Goal: Information Seeking & Learning: Learn about a topic

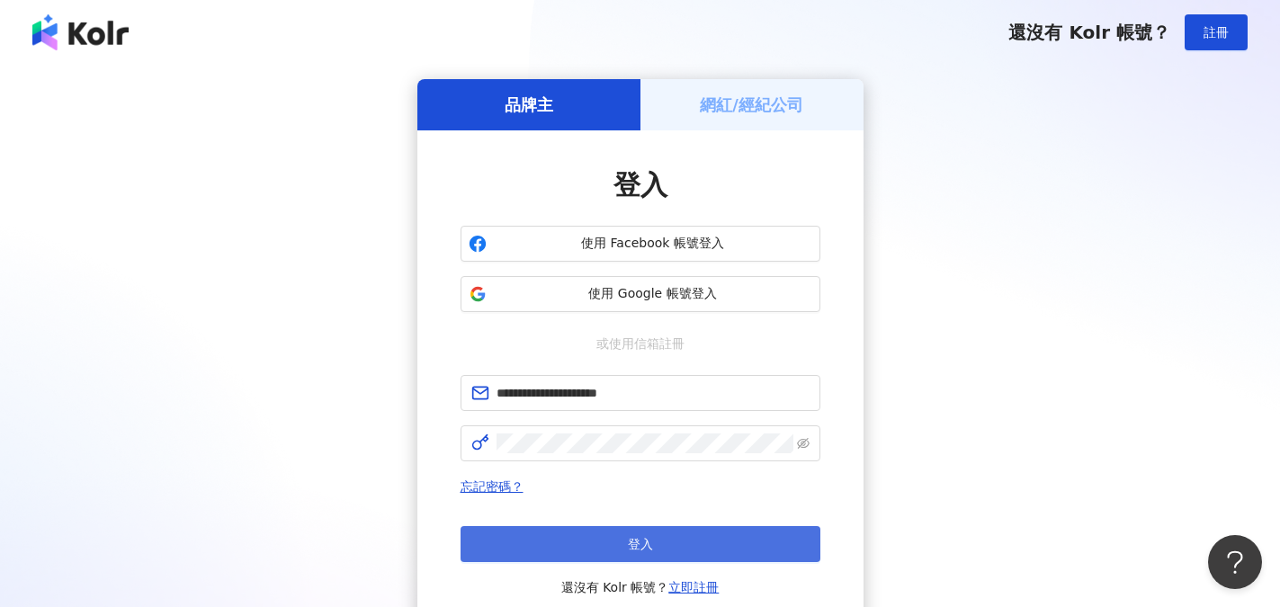
click at [649, 546] on span "登入" at bounding box center [640, 544] width 25 height 14
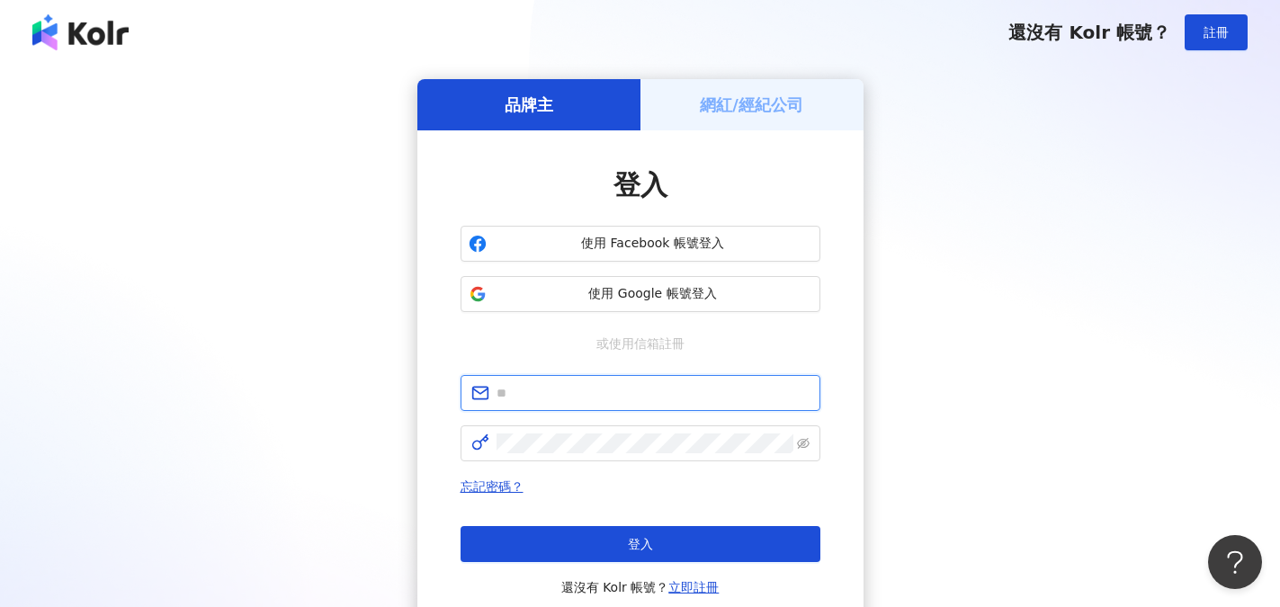
type input "**********"
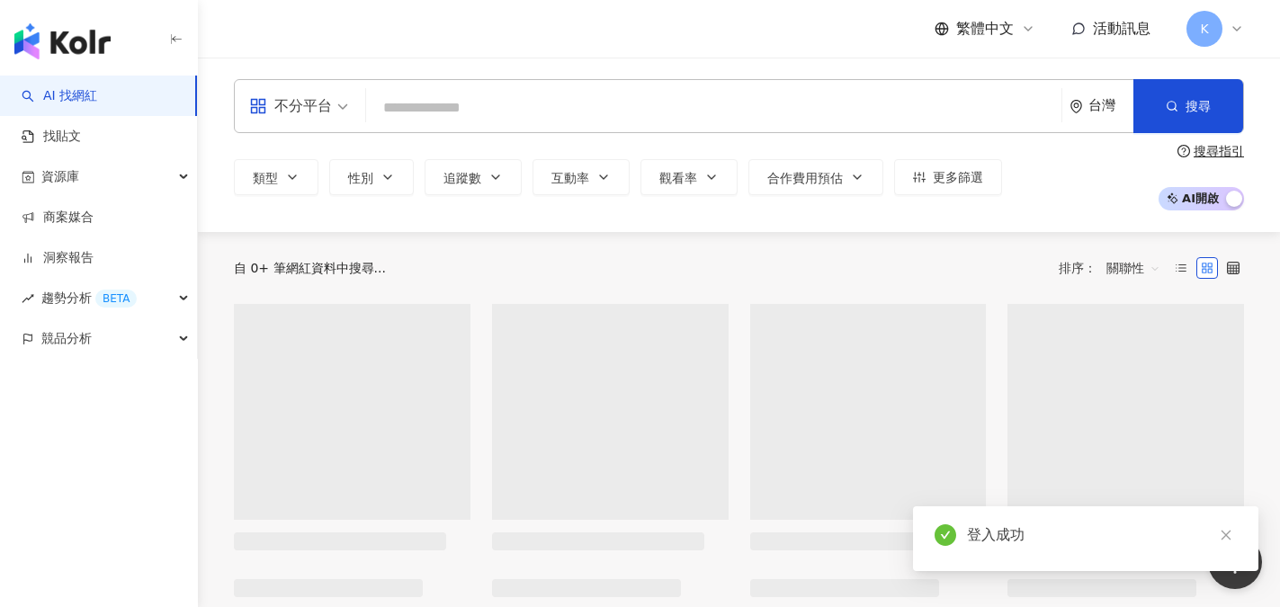
click at [467, 112] on input "search" at bounding box center [713, 108] width 681 height 34
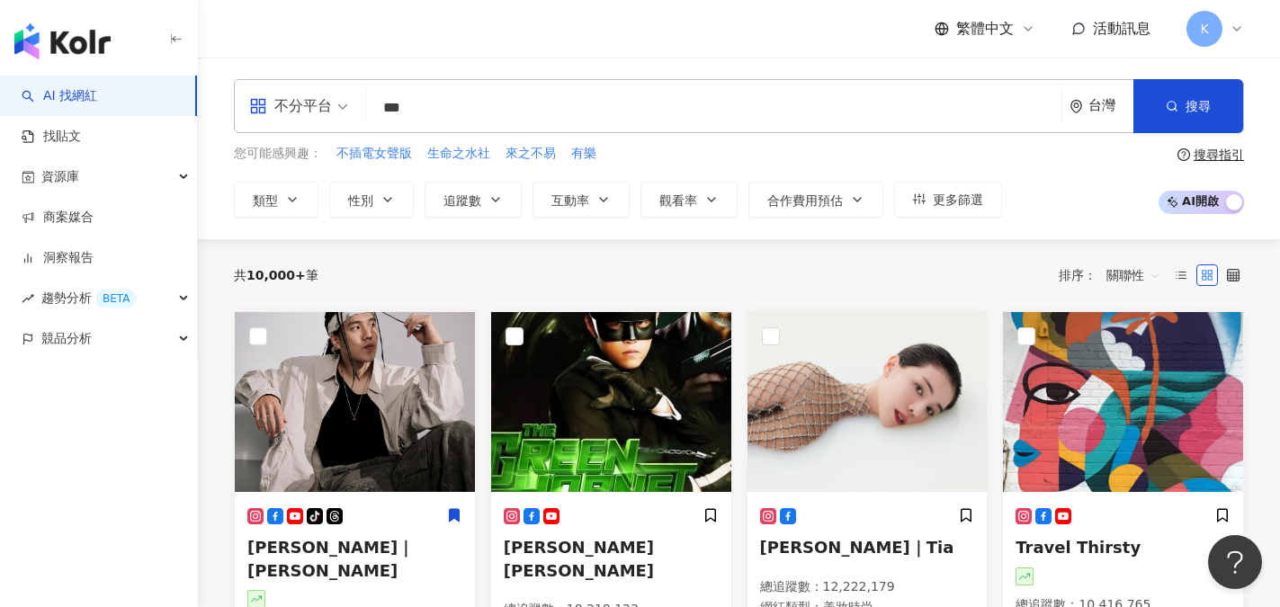
type input "***"
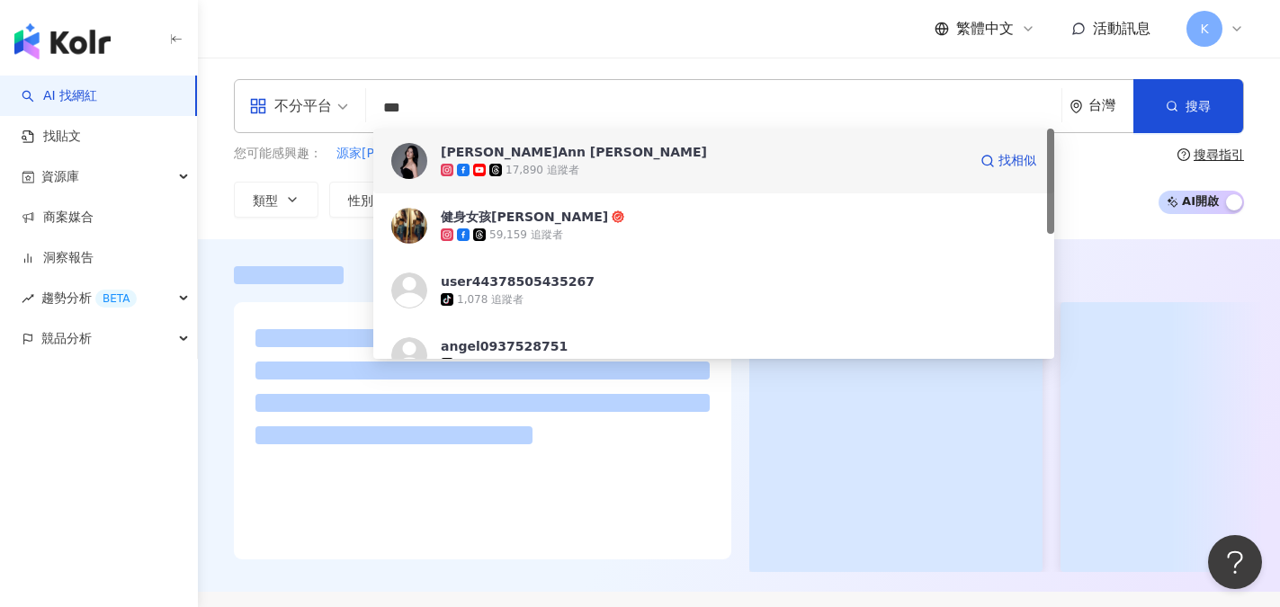
click at [407, 168] on img at bounding box center [409, 161] width 36 height 36
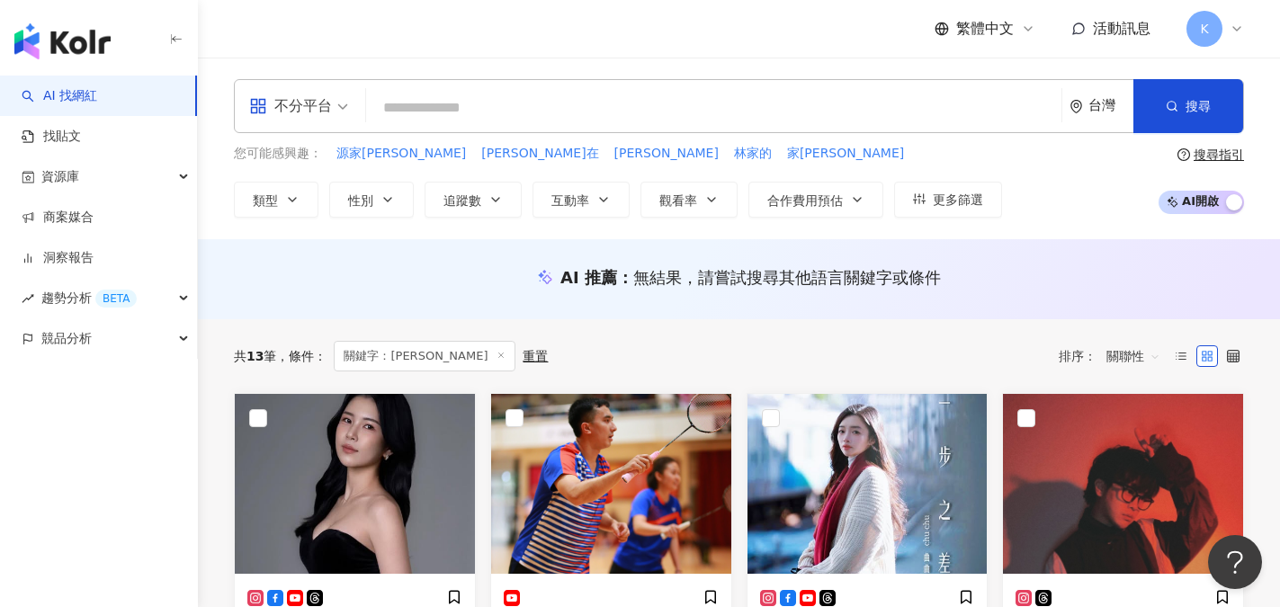
click at [430, 112] on input "search" at bounding box center [713, 108] width 681 height 34
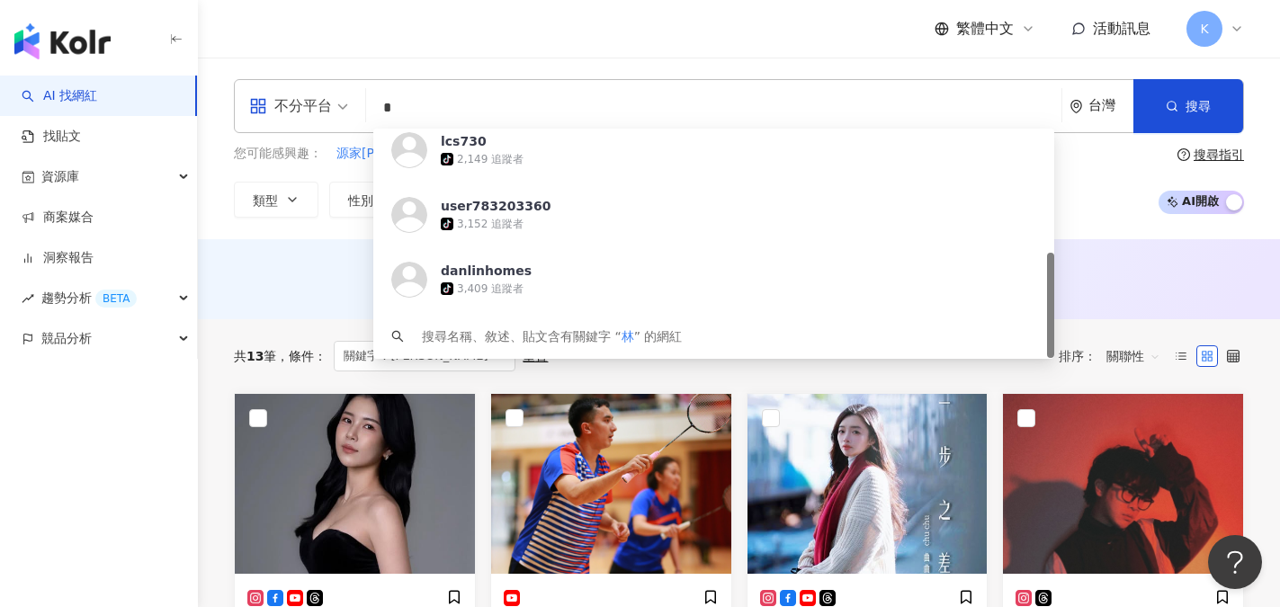
scroll to position [272, 0]
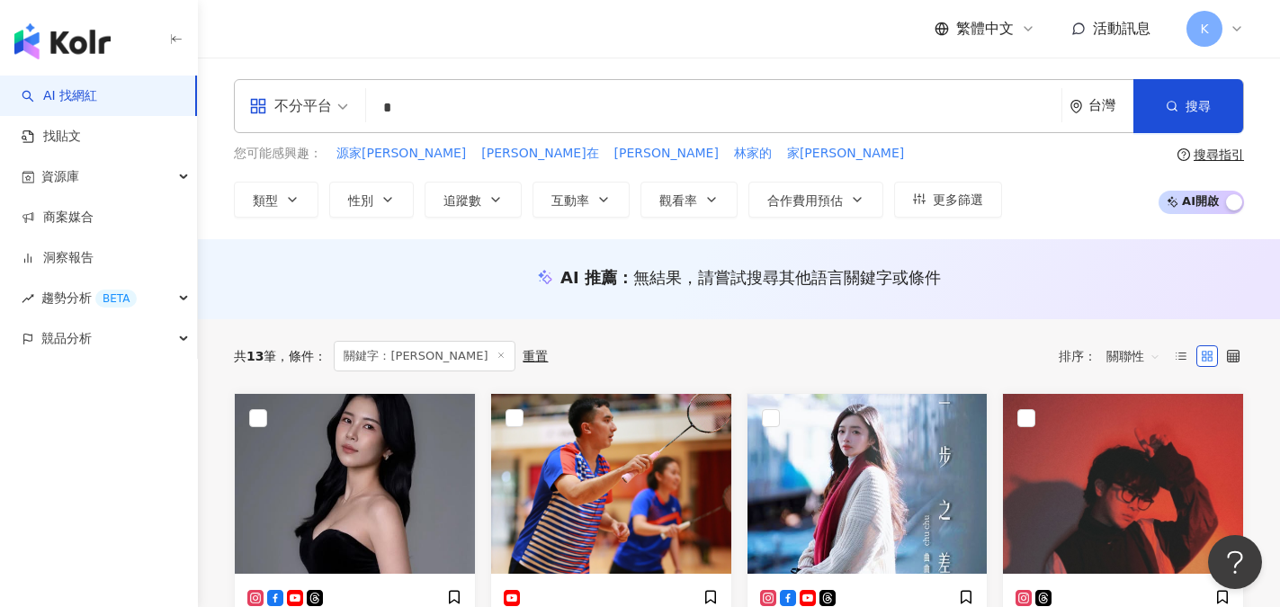
click at [416, 104] on input "*" at bounding box center [713, 108] width 681 height 34
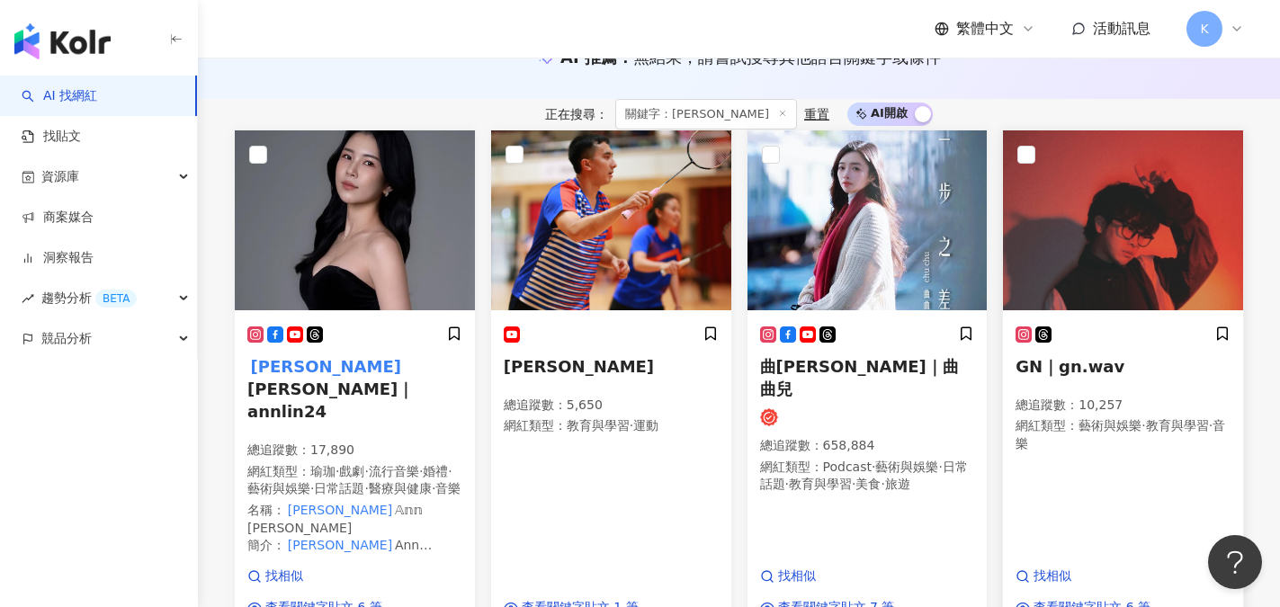
scroll to position [270, 0]
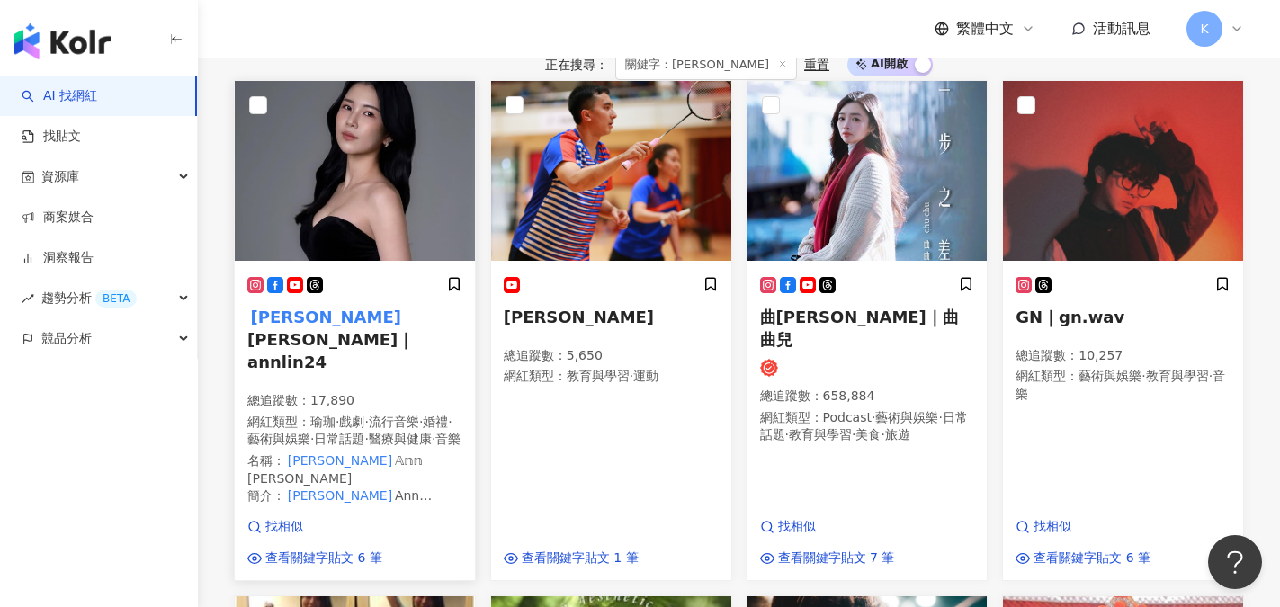
click at [419, 408] on div "總追蹤數 ： 17,890 網紅類型 ： 瑜珈 · 戲劇 · 流行音樂 · 婚禮 · 藝術與娛樂 · 日常話題 · 醫療與健康 · 音樂 名稱 ： 林家安 𝔸…" at bounding box center [354, 448] width 215 height 113
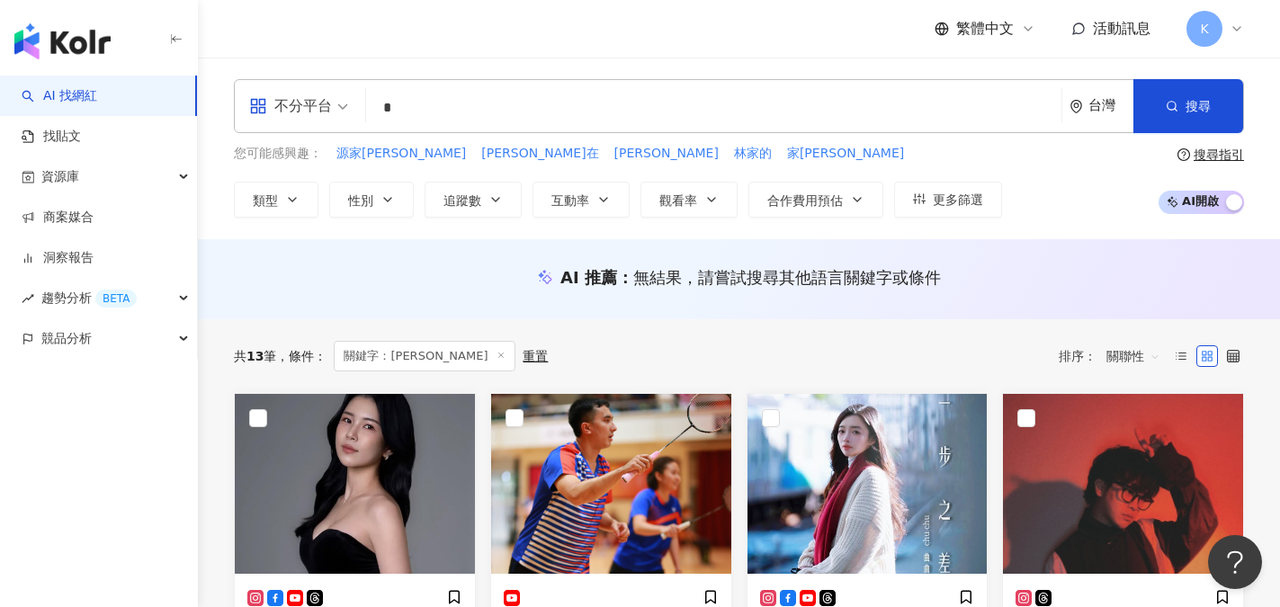
drag, startPoint x: 446, startPoint y: 112, endPoint x: 342, endPoint y: 112, distance: 104.4
click at [342, 112] on div "不分平台 * 台灣 搜尋 f39fc78e-e8e1-4826-8e87-10cab49a7b3b aa142206-575c-461a-96a2-30426…" at bounding box center [739, 106] width 1010 height 54
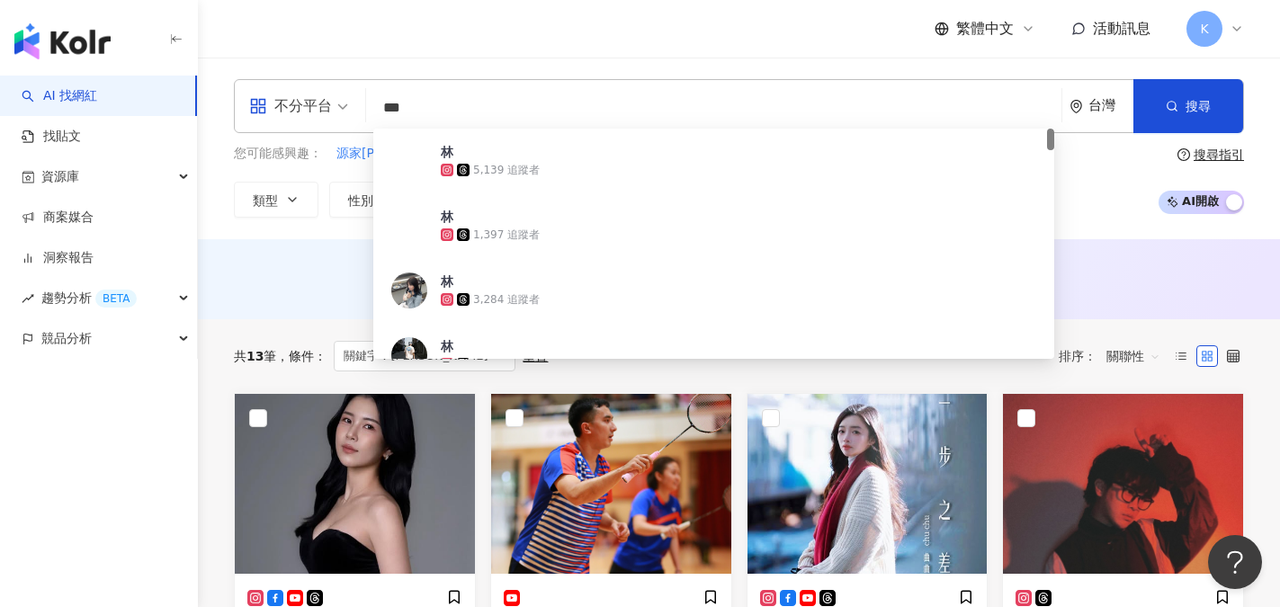
type input "**"
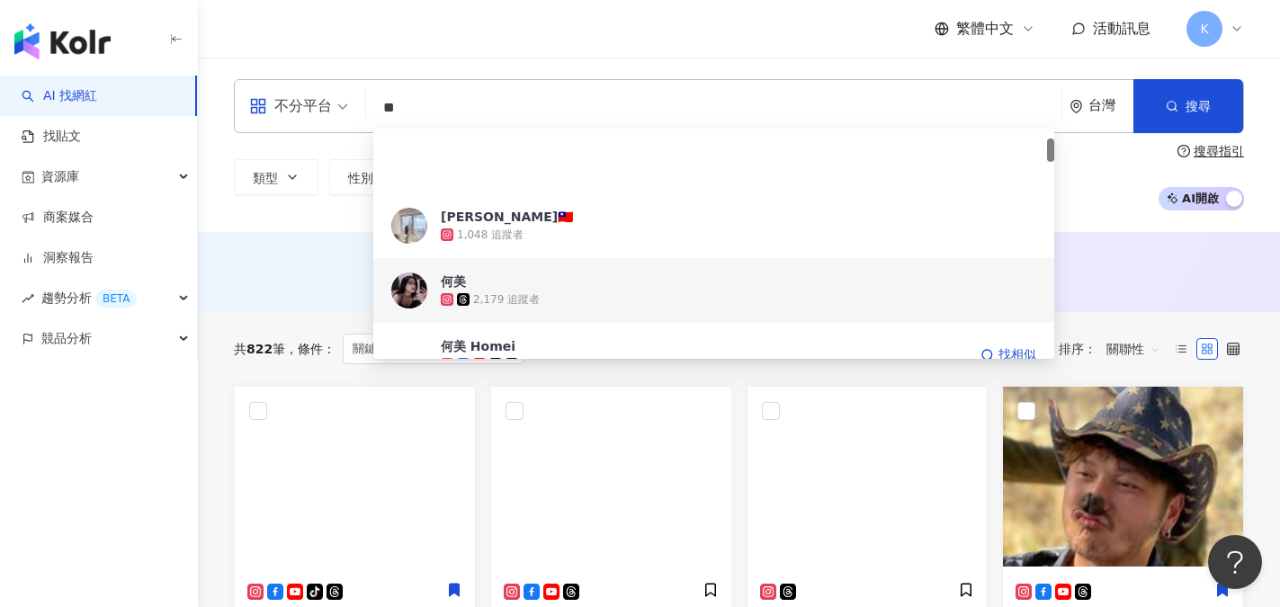
scroll to position [90, 0]
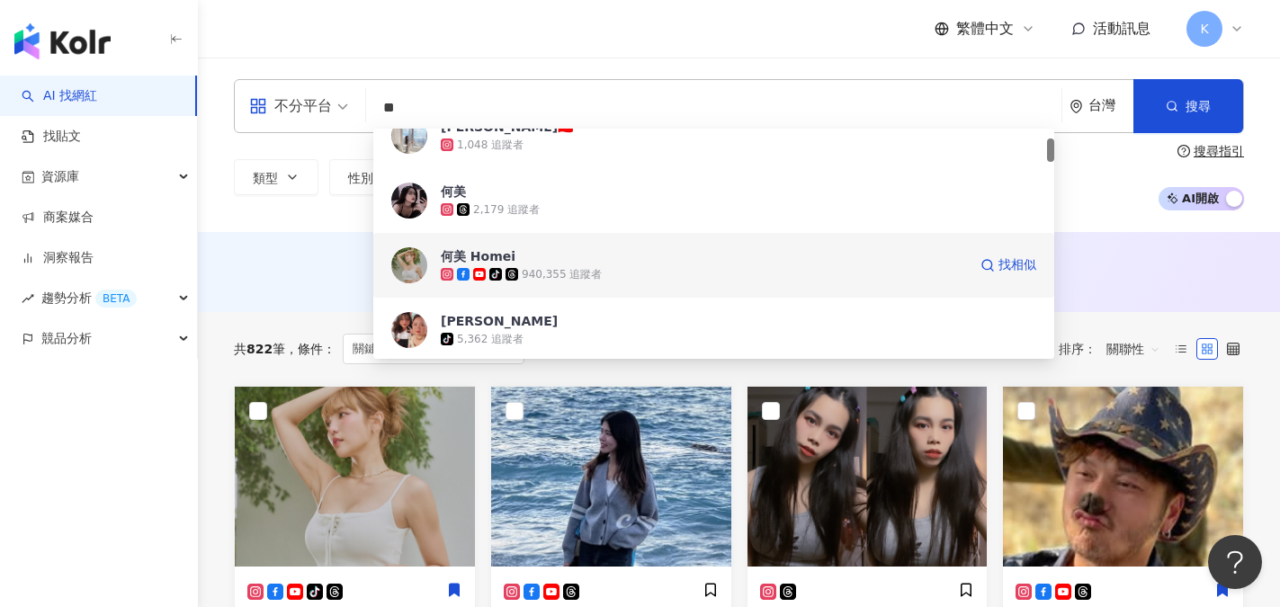
click at [568, 280] on div "940,355 追蹤者" at bounding box center [562, 274] width 80 height 15
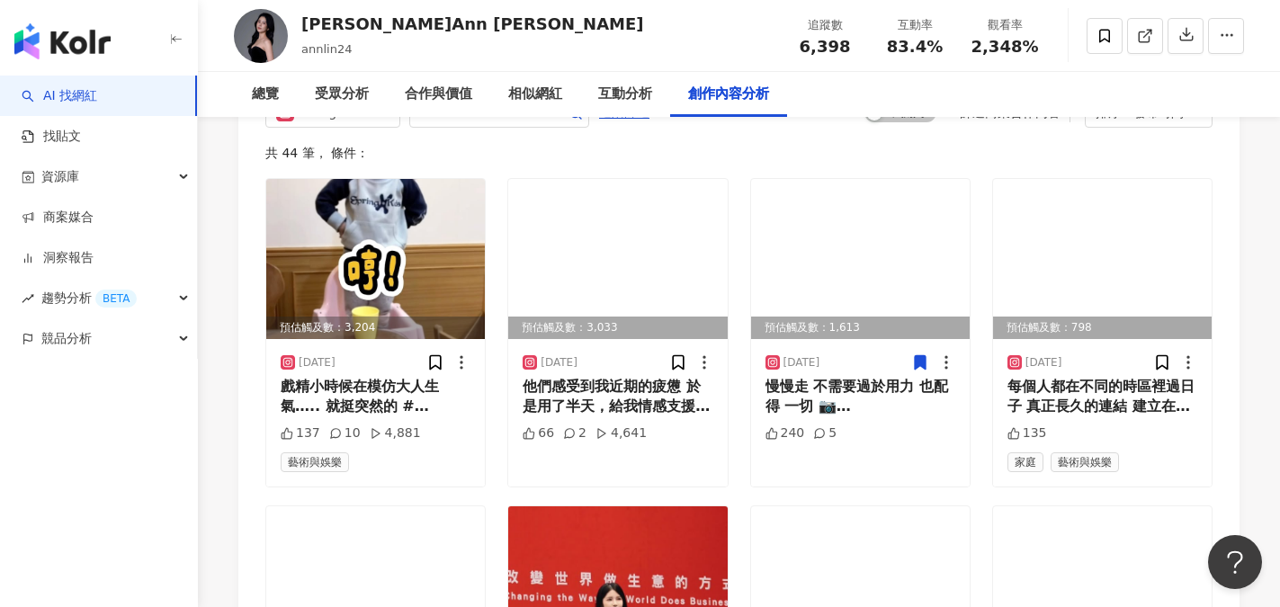
scroll to position [6118, 0]
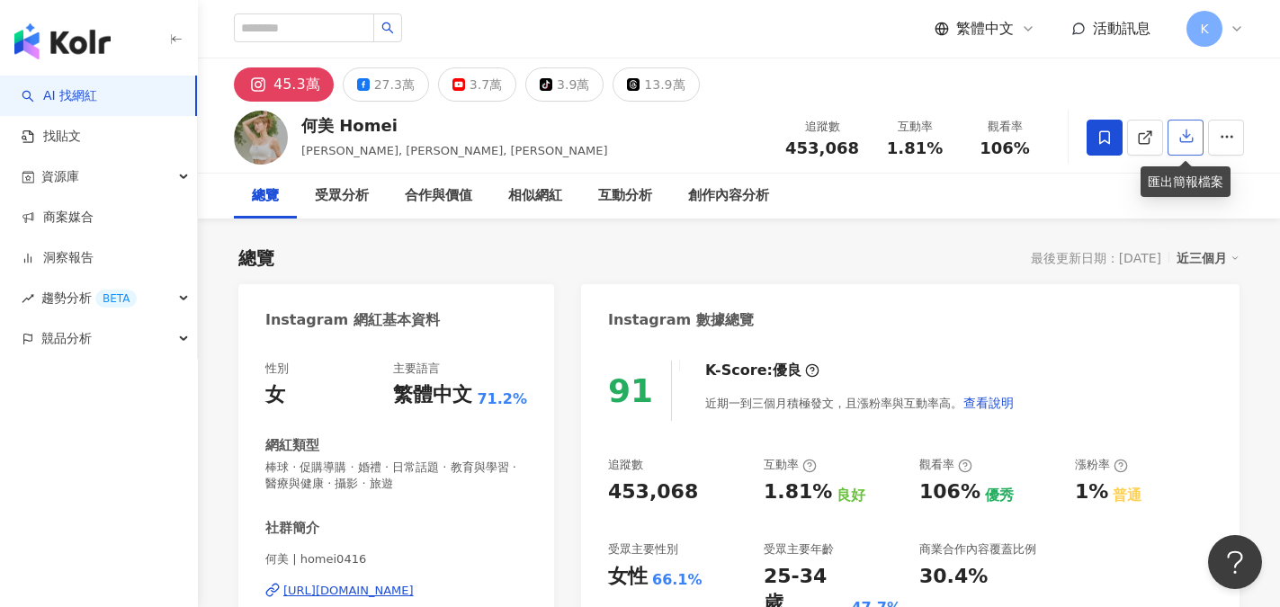
click at [1184, 144] on icon "button" at bounding box center [1187, 136] width 16 height 16
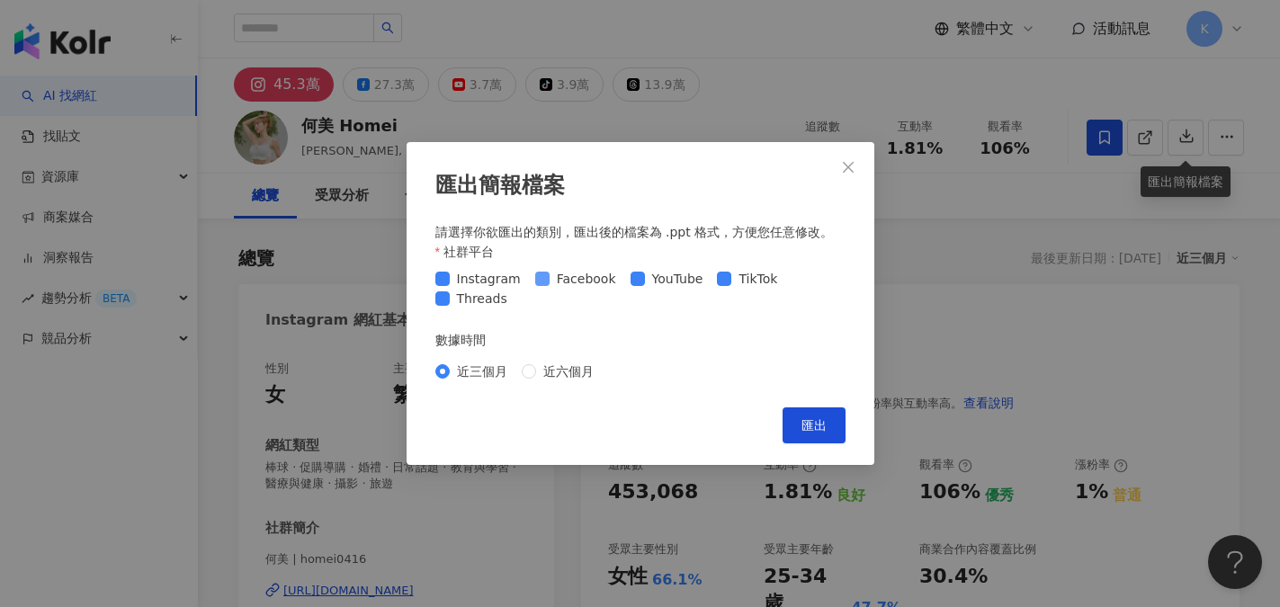
click at [550, 279] on span "Facebook" at bounding box center [587, 279] width 74 height 20
click at [450, 307] on span "Threads" at bounding box center [482, 299] width 65 height 20
click at [776, 424] on div "Cancel 匯出" at bounding box center [640, 426] width 410 height 36
click at [785, 421] on button "匯出" at bounding box center [814, 426] width 63 height 36
click at [853, 163] on icon "close" at bounding box center [848, 167] width 11 height 11
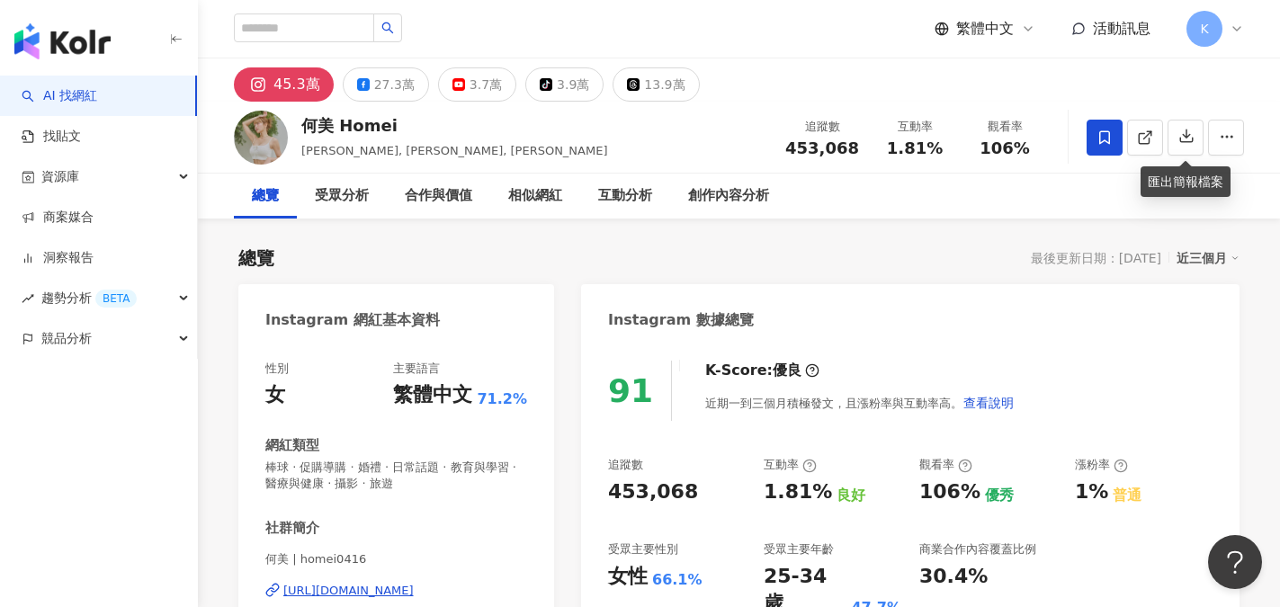
click at [393, 583] on div "https://www.instagram.com/homei0416/" at bounding box center [348, 591] width 130 height 16
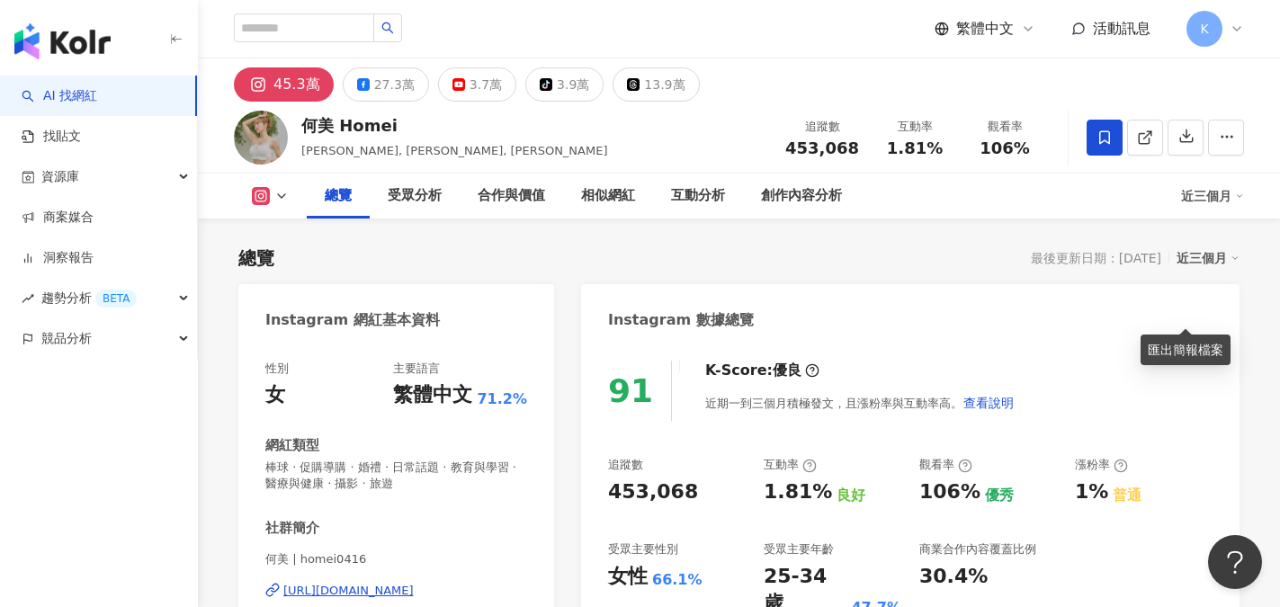
scroll to position [270, 0]
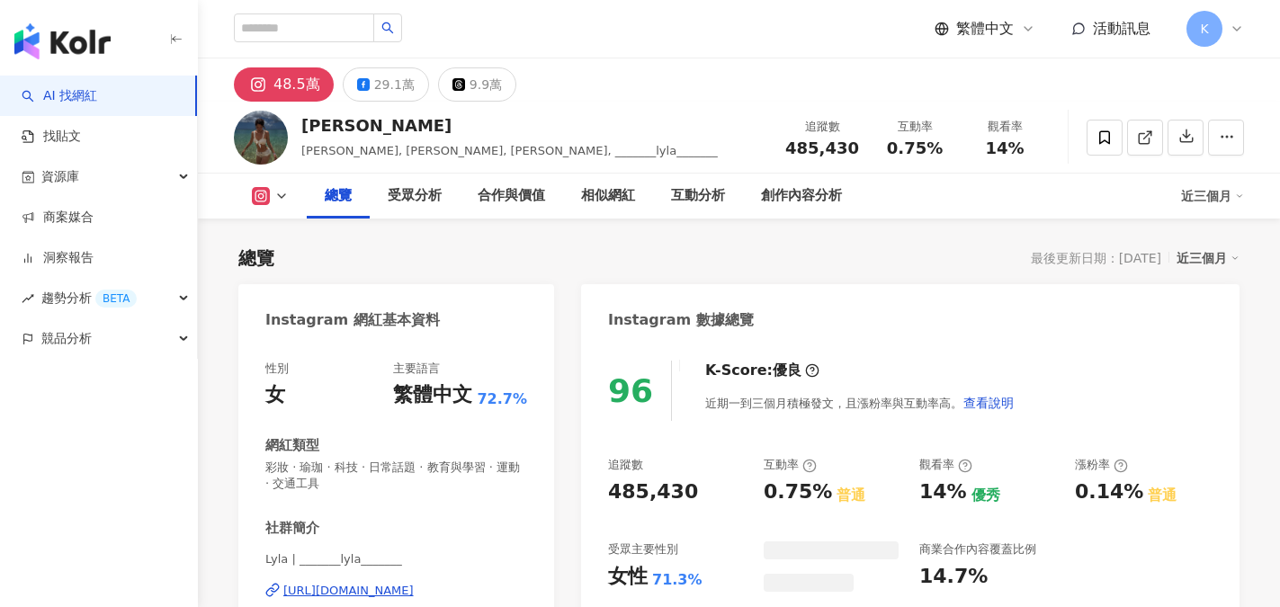
click at [345, 134] on div "[PERSON_NAME]" at bounding box center [509, 125] width 417 height 22
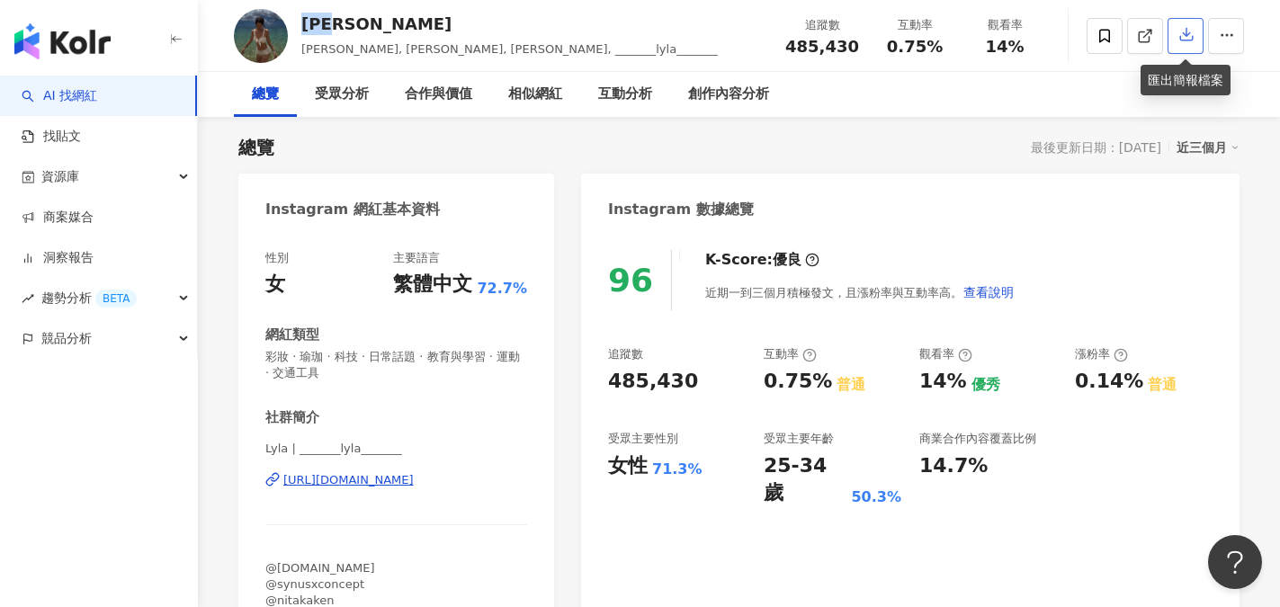
click at [1188, 31] on icon "button" at bounding box center [1187, 34] width 16 height 16
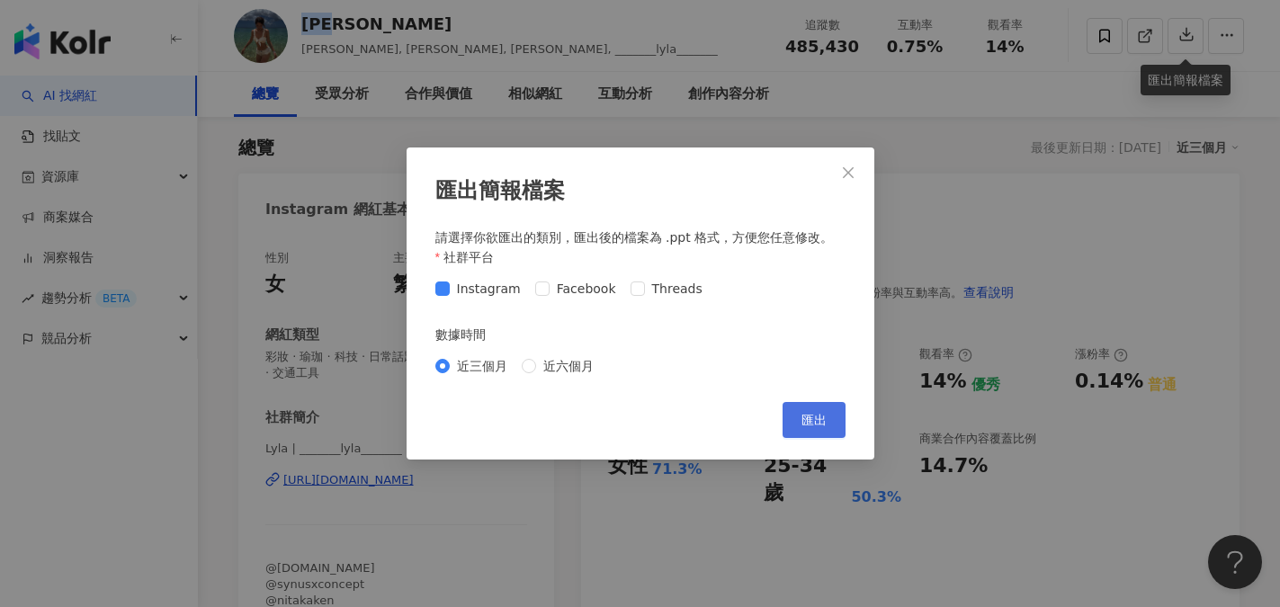
click at [809, 425] on span "匯出" at bounding box center [814, 420] width 25 height 14
click at [618, 435] on div "Cancel 匯出" at bounding box center [640, 420] width 410 height 36
click at [845, 176] on icon "close" at bounding box center [848, 172] width 11 height 11
